Goal: Information Seeking & Learning: Learn about a topic

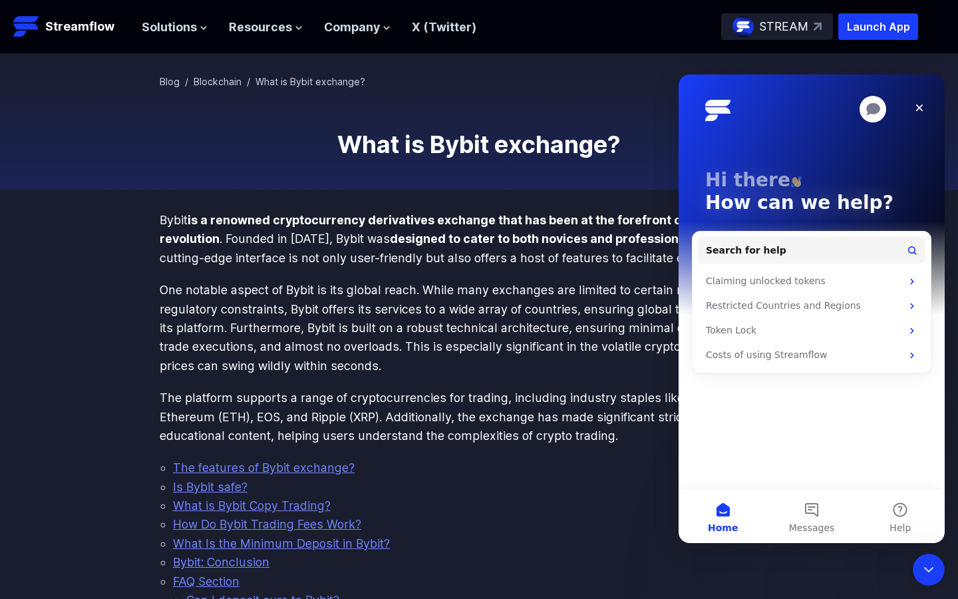
scroll to position [2553, 0]
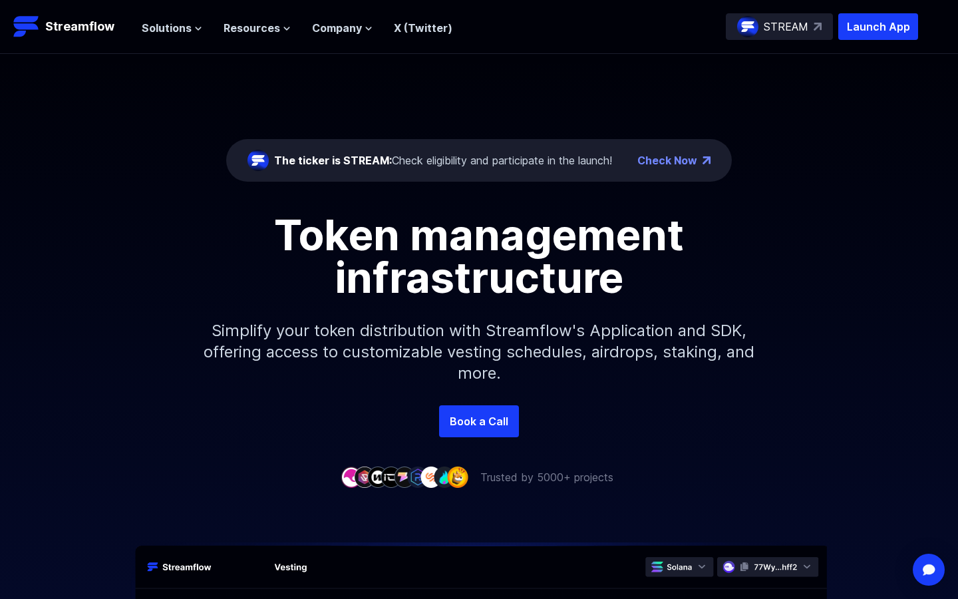
scroll to position [0, 21]
